Goal: Task Accomplishment & Management: Manage account settings

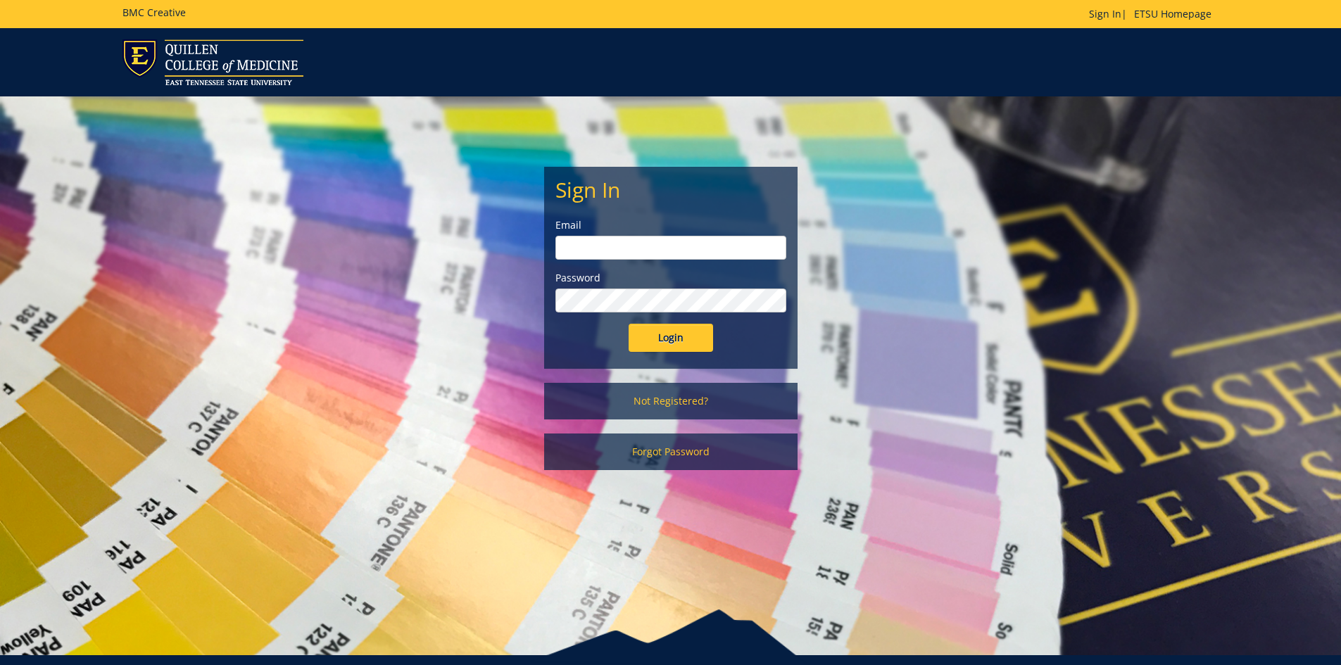
type input "suiterv@etsu.edu"
click at [668, 365] on div "Sign In Email suiterv@etsu.edu Password Login" at bounding box center [671, 267] width 252 height 201
click at [671, 353] on div "Sign In Email suiterv@etsu.edu Password Login" at bounding box center [671, 267] width 252 height 201
click at [672, 344] on input "Login" at bounding box center [670, 338] width 84 height 28
